Goal: Transaction & Acquisition: Purchase product/service

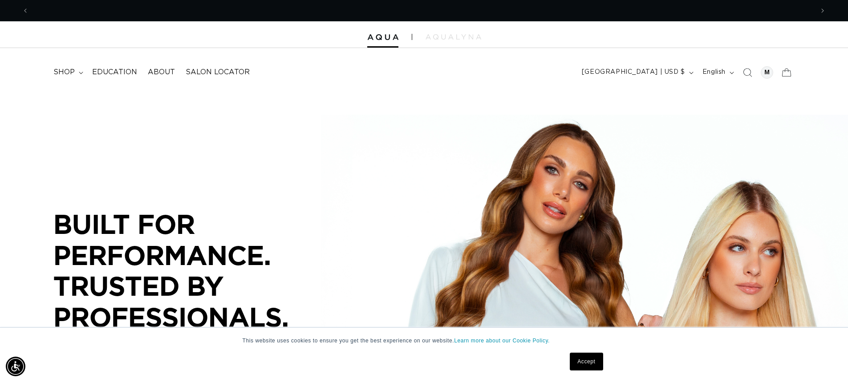
scroll to position [0, 785]
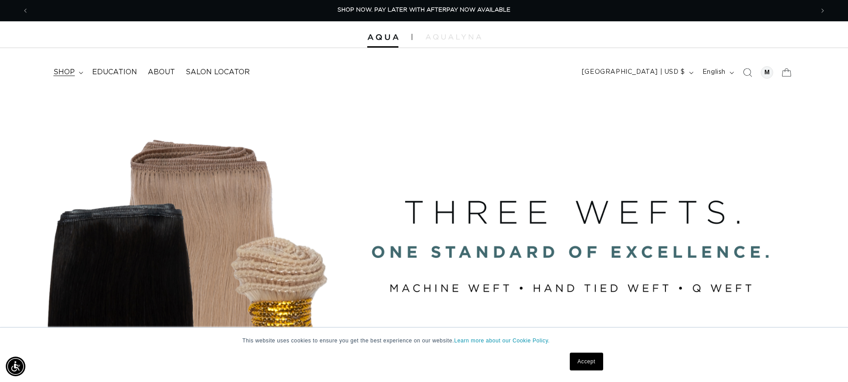
click at [68, 73] on span "shop" at bounding box center [63, 72] width 21 height 9
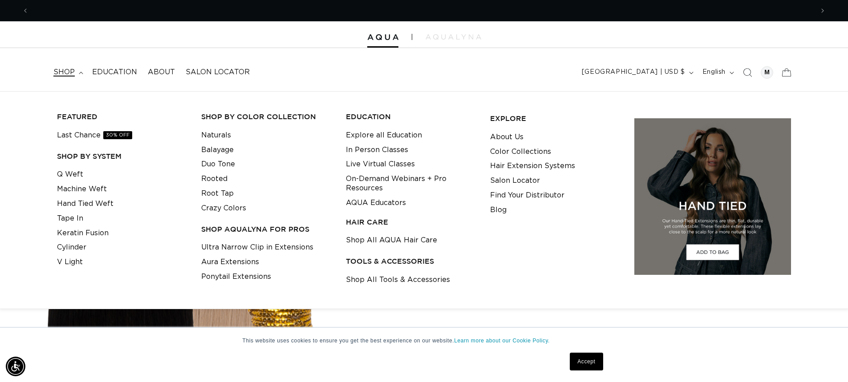
scroll to position [0, 1569]
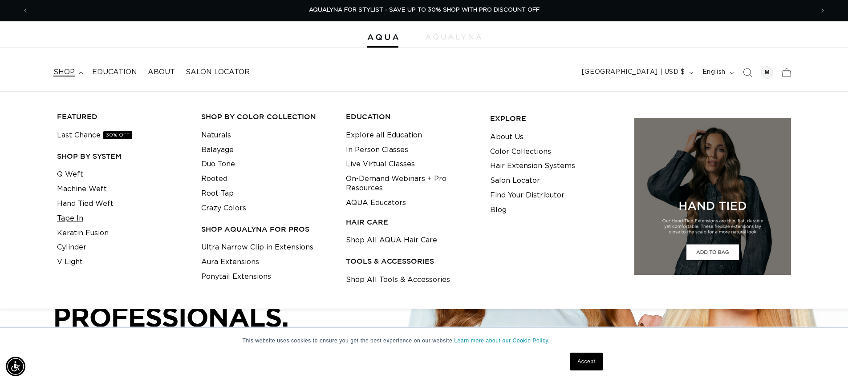
click at [73, 219] on link "Tape In" at bounding box center [70, 218] width 26 height 15
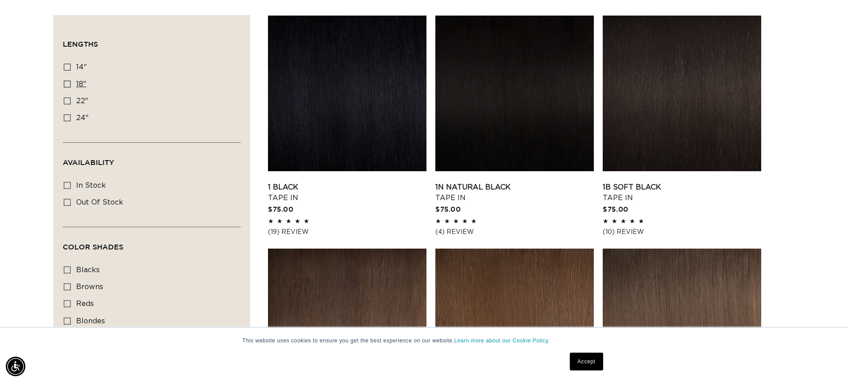
scroll to position [0, 1569]
click at [67, 82] on icon at bounding box center [67, 84] width 7 height 7
click at [67, 82] on input "18" 18" (49 products)" at bounding box center [67, 84] width 7 height 7
checkbox input "true"
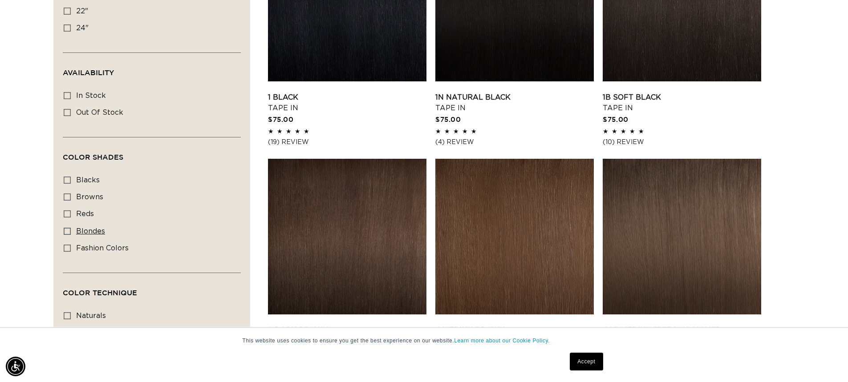
scroll to position [0, 785]
click at [66, 228] on icon at bounding box center [67, 231] width 7 height 7
click at [66, 228] on input "blondes blondes (29 products)" at bounding box center [67, 231] width 7 height 7
checkbox input "true"
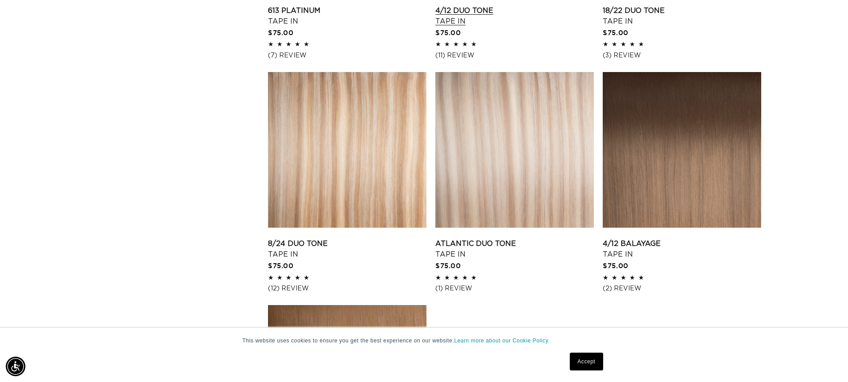
scroll to position [0, 785]
click at [305, 245] on link "8/24 Duo Tone Tape In" at bounding box center [347, 249] width 158 height 21
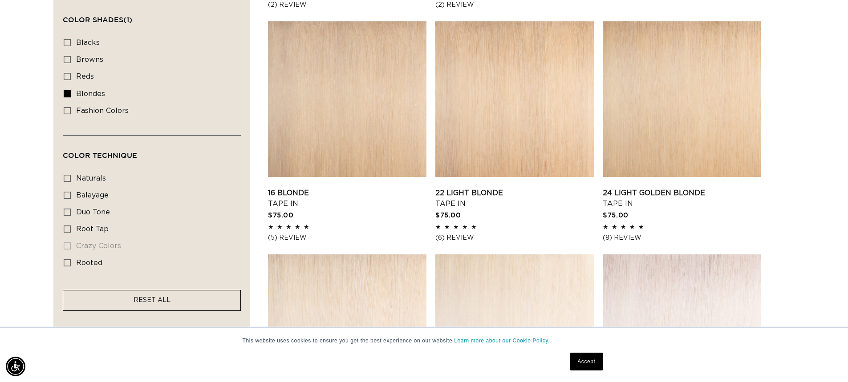
scroll to position [0, 0]
click at [138, 302] on link "RESET ALL" at bounding box center [152, 300] width 37 height 11
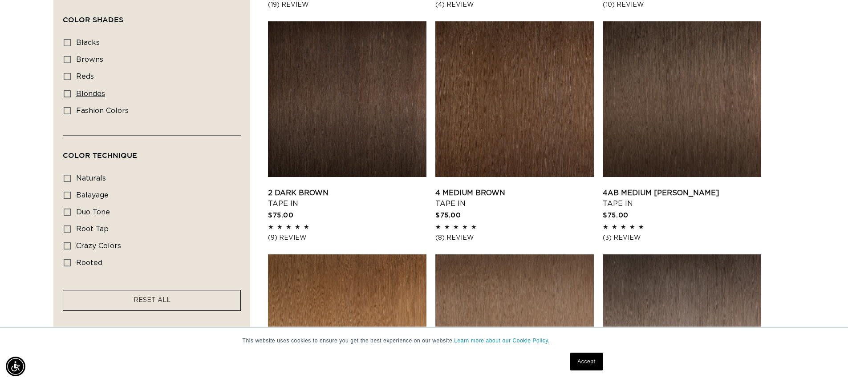
scroll to position [0, 1569]
click at [65, 92] on icon at bounding box center [67, 93] width 7 height 7
click at [65, 92] on input "blondes blondes (29 products)" at bounding box center [67, 93] width 7 height 7
checkbox input "true"
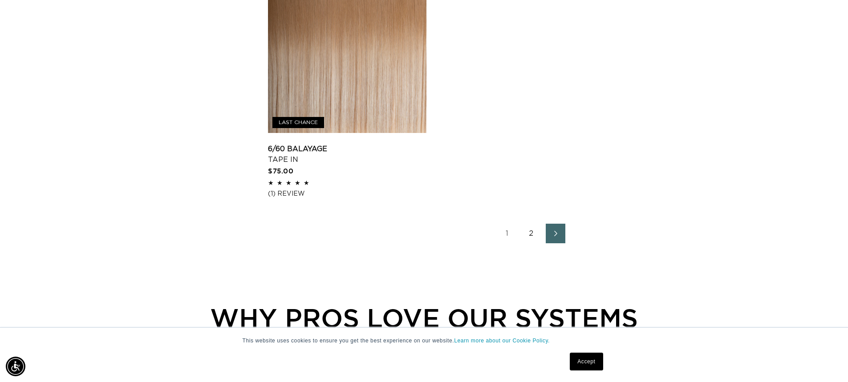
click at [529, 230] on link "2" at bounding box center [532, 234] width 20 height 20
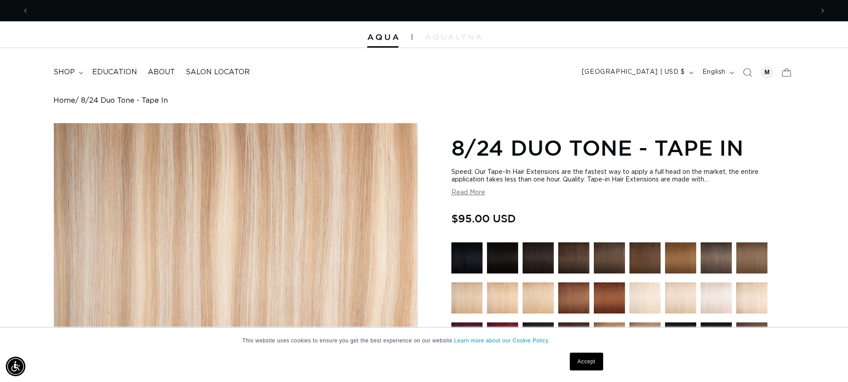
scroll to position [0, 785]
click at [585, 363] on link "Accept" at bounding box center [586, 362] width 33 height 18
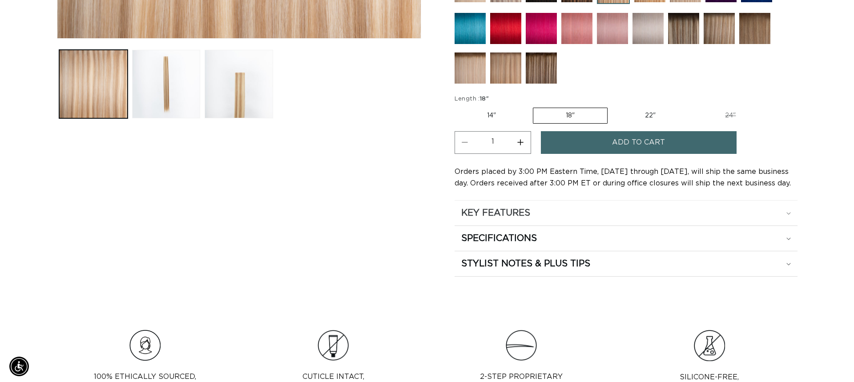
scroll to position [393, 0]
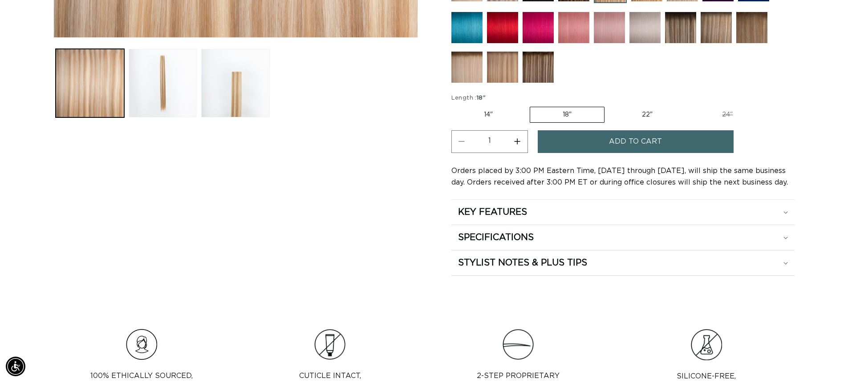
click at [628, 137] on span "Add to cart" at bounding box center [635, 141] width 53 height 23
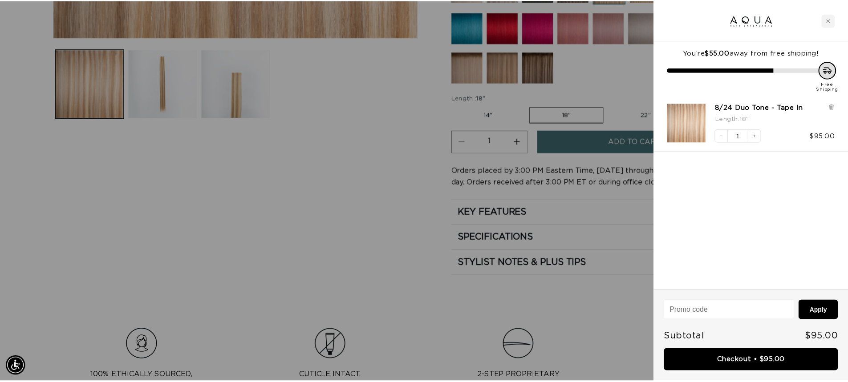
scroll to position [0, 1583]
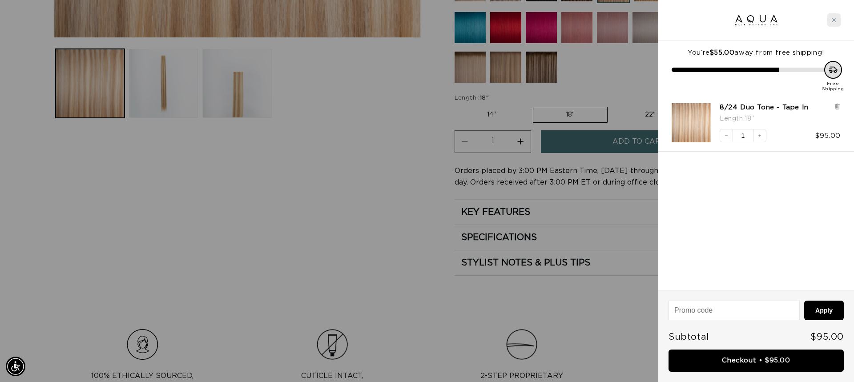
click at [832, 24] on div "Close cart" at bounding box center [834, 19] width 13 height 13
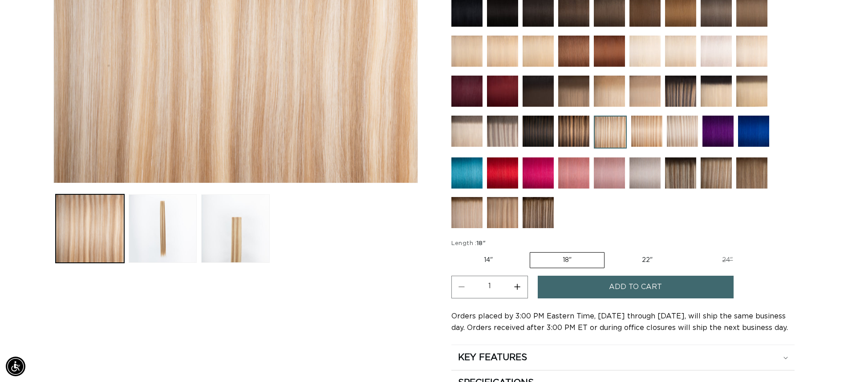
scroll to position [0, 0]
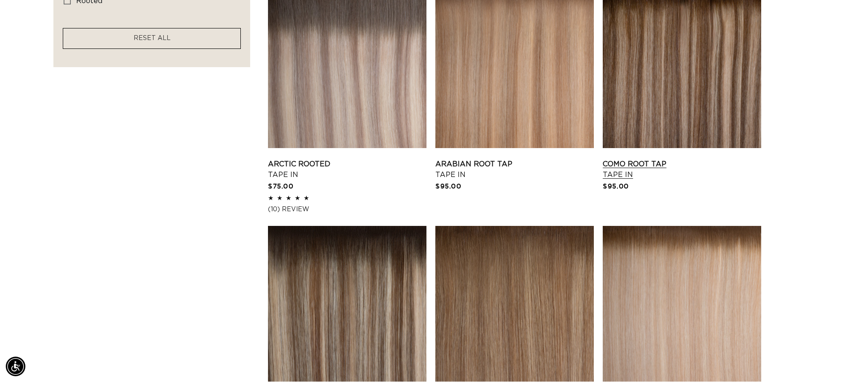
scroll to position [0, 1569]
click at [618, 173] on link "Como Root Tap Tape In" at bounding box center [682, 169] width 158 height 21
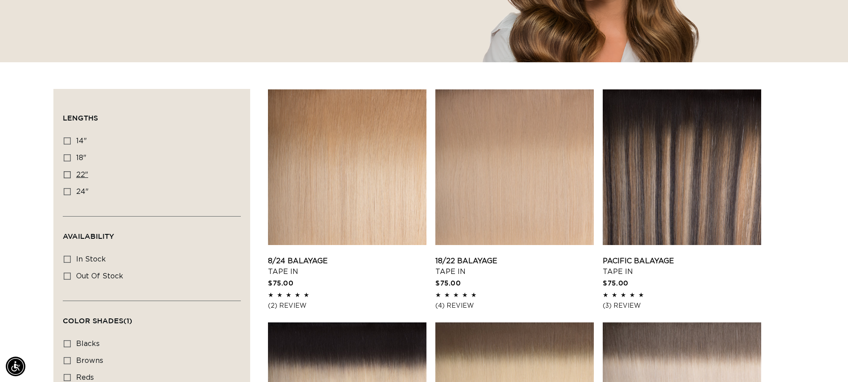
scroll to position [0, 0]
click at [68, 158] on icon at bounding box center [67, 157] width 7 height 7
click at [68, 158] on input "18" 18" (29 products)" at bounding box center [67, 157] width 7 height 7
checkbox input "true"
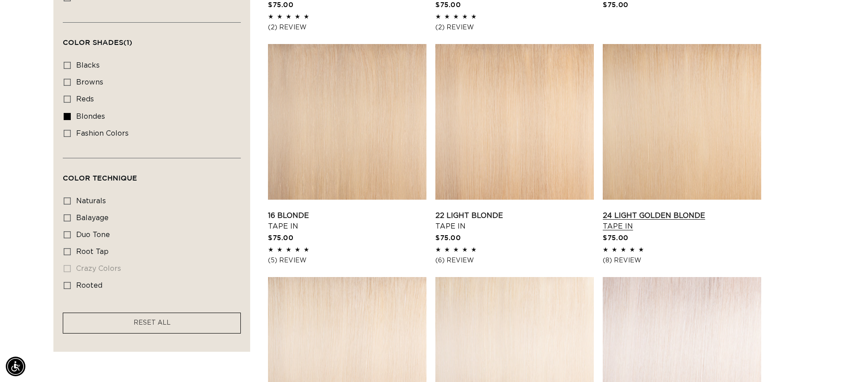
scroll to position [468, 0]
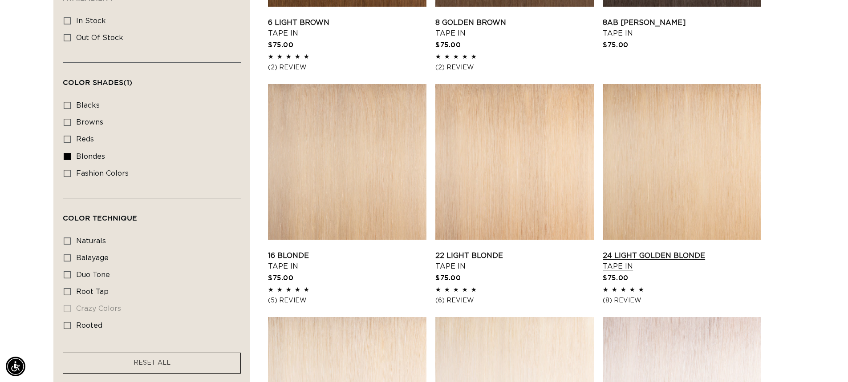
click at [727, 251] on link "24 Light Golden Blonde Tape In" at bounding box center [682, 261] width 158 height 21
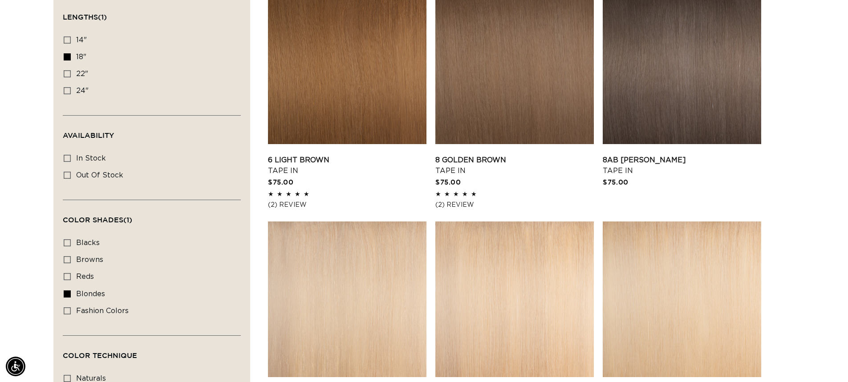
scroll to position [70, 0]
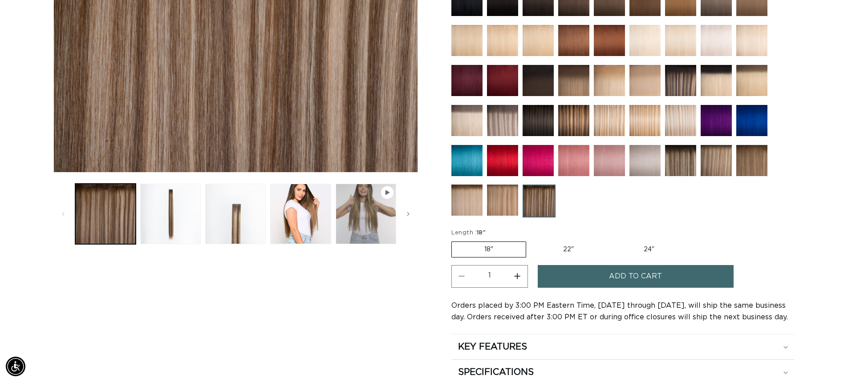
scroll to position [258, 0]
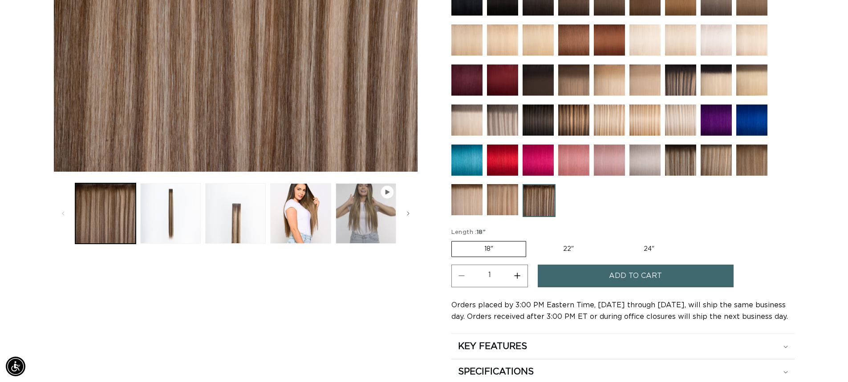
click at [619, 274] on span "Add to cart" at bounding box center [635, 276] width 53 height 23
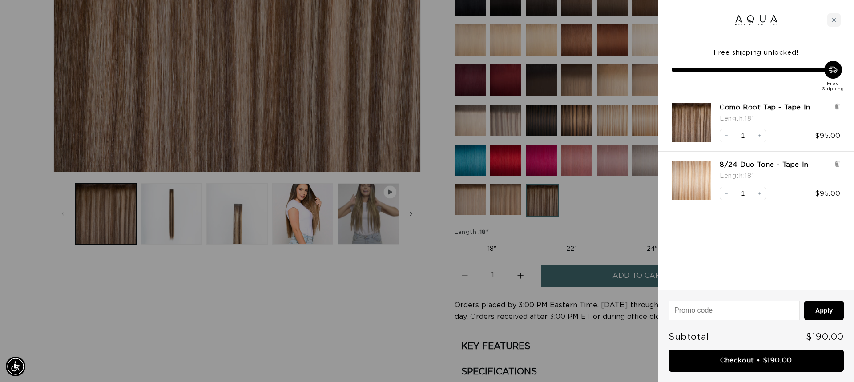
scroll to position [0, 0]
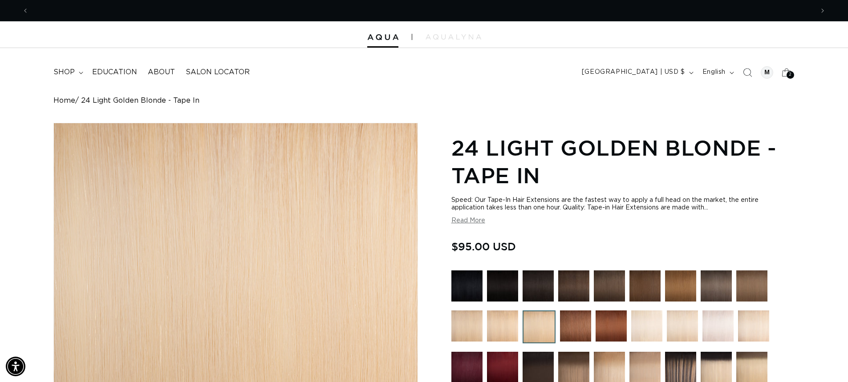
scroll to position [0, 785]
